Goal: Find specific page/section: Find specific page/section

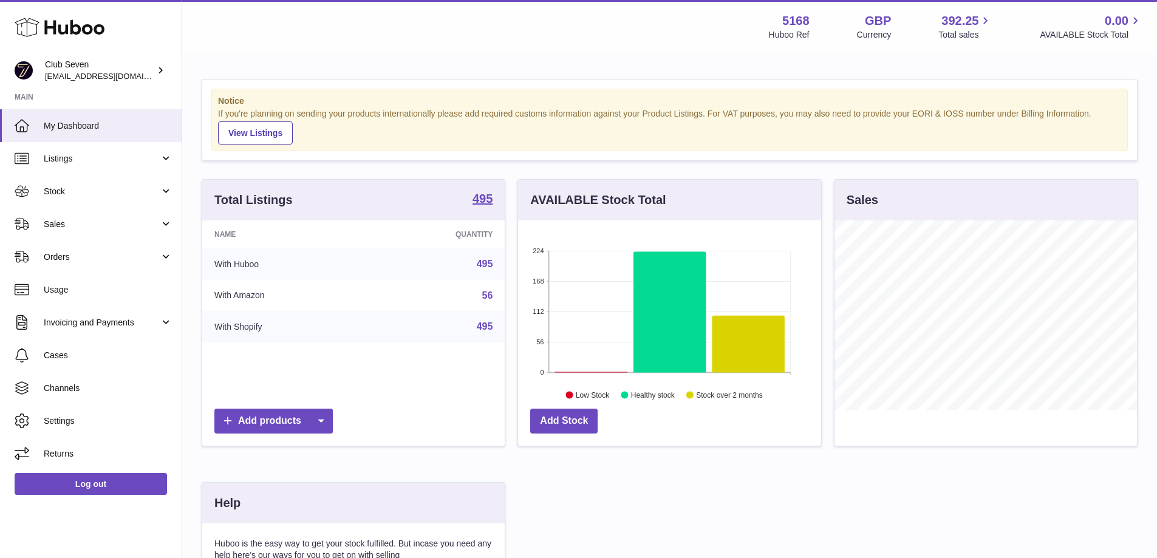
scroll to position [189, 303]
click at [86, 223] on span "Sales" at bounding box center [102, 225] width 116 height 12
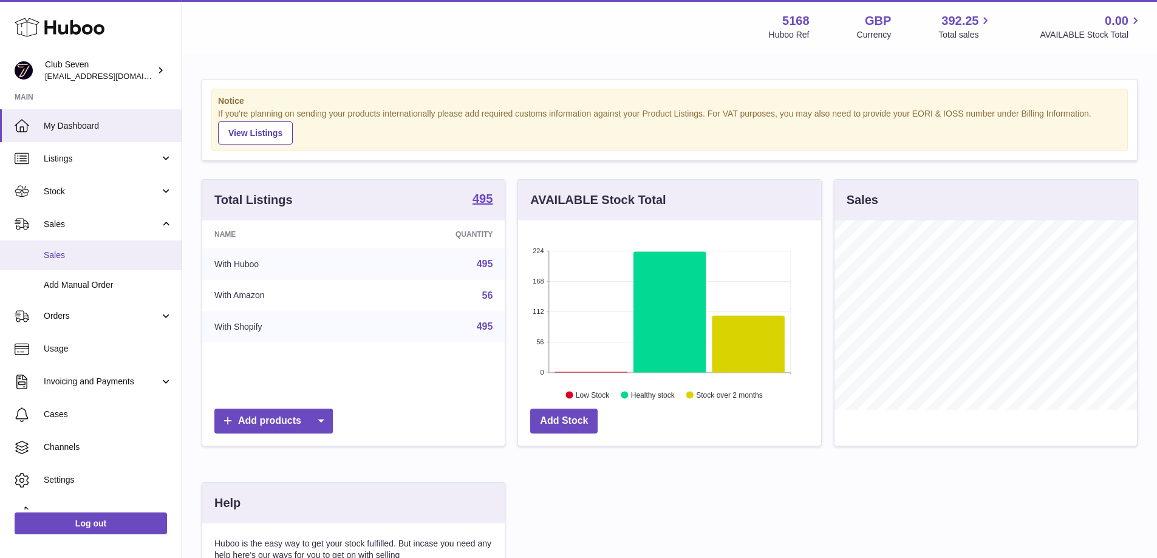
click at [86, 248] on link "Sales" at bounding box center [91, 255] width 182 height 30
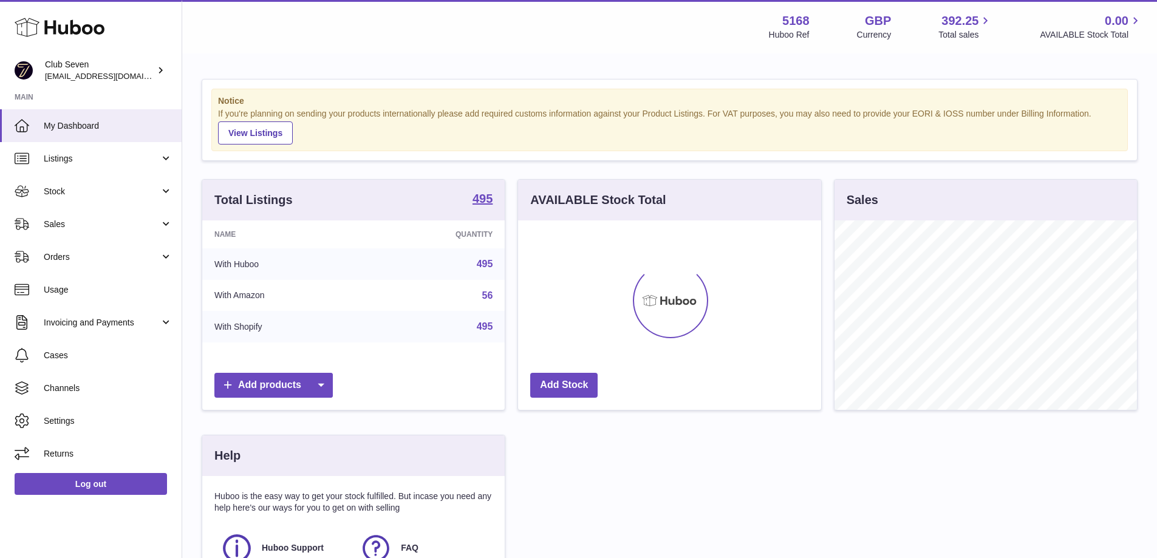
scroll to position [189, 303]
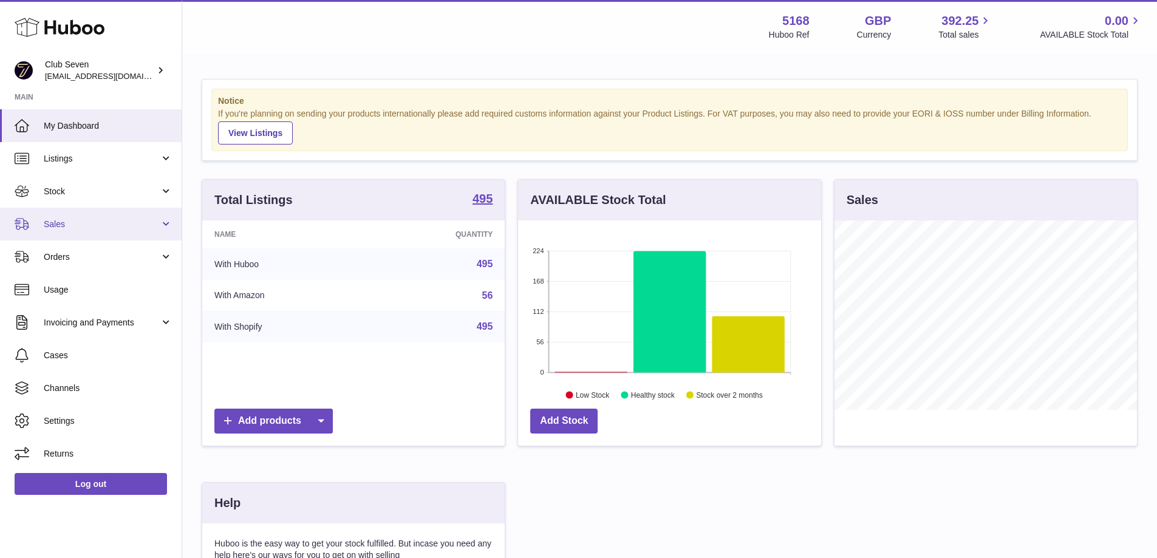
click at [94, 231] on link "Sales" at bounding box center [91, 224] width 182 height 33
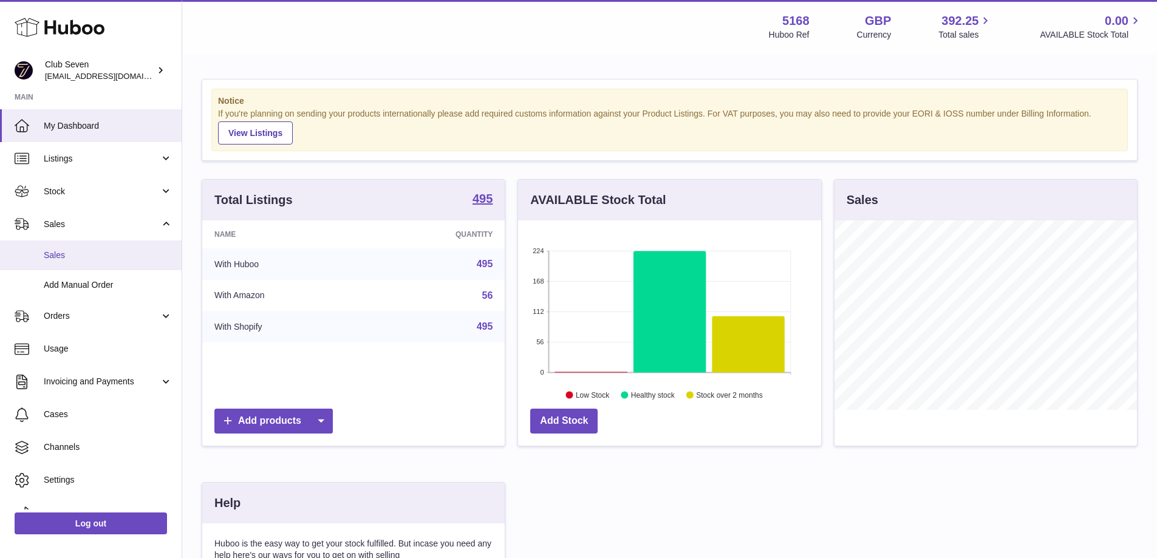
click at [86, 254] on span "Sales" at bounding box center [108, 256] width 129 height 12
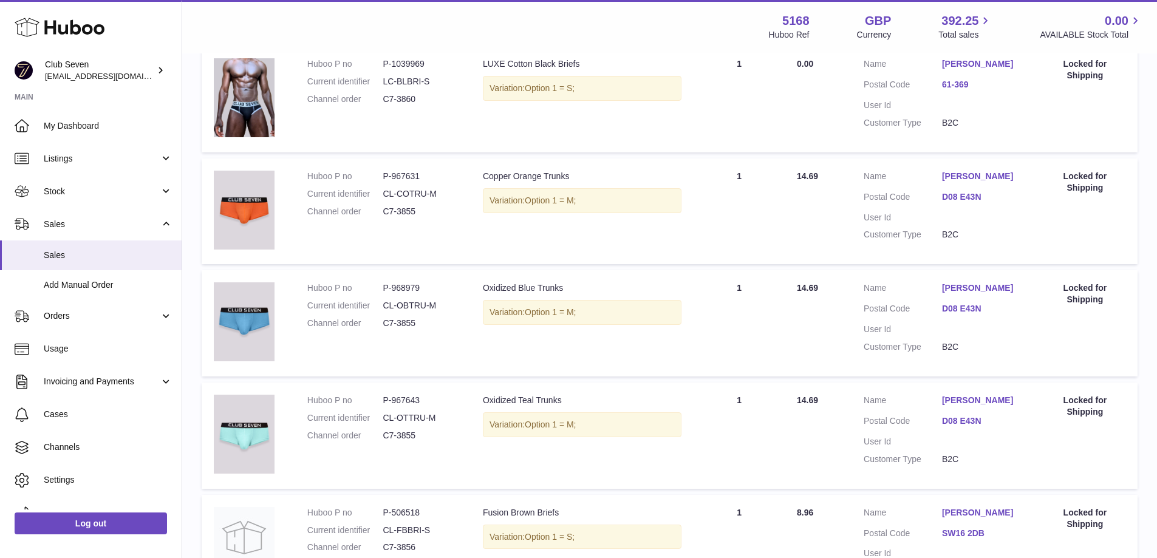
scroll to position [255, 0]
